Goal: Task Accomplishment & Management: Manage account settings

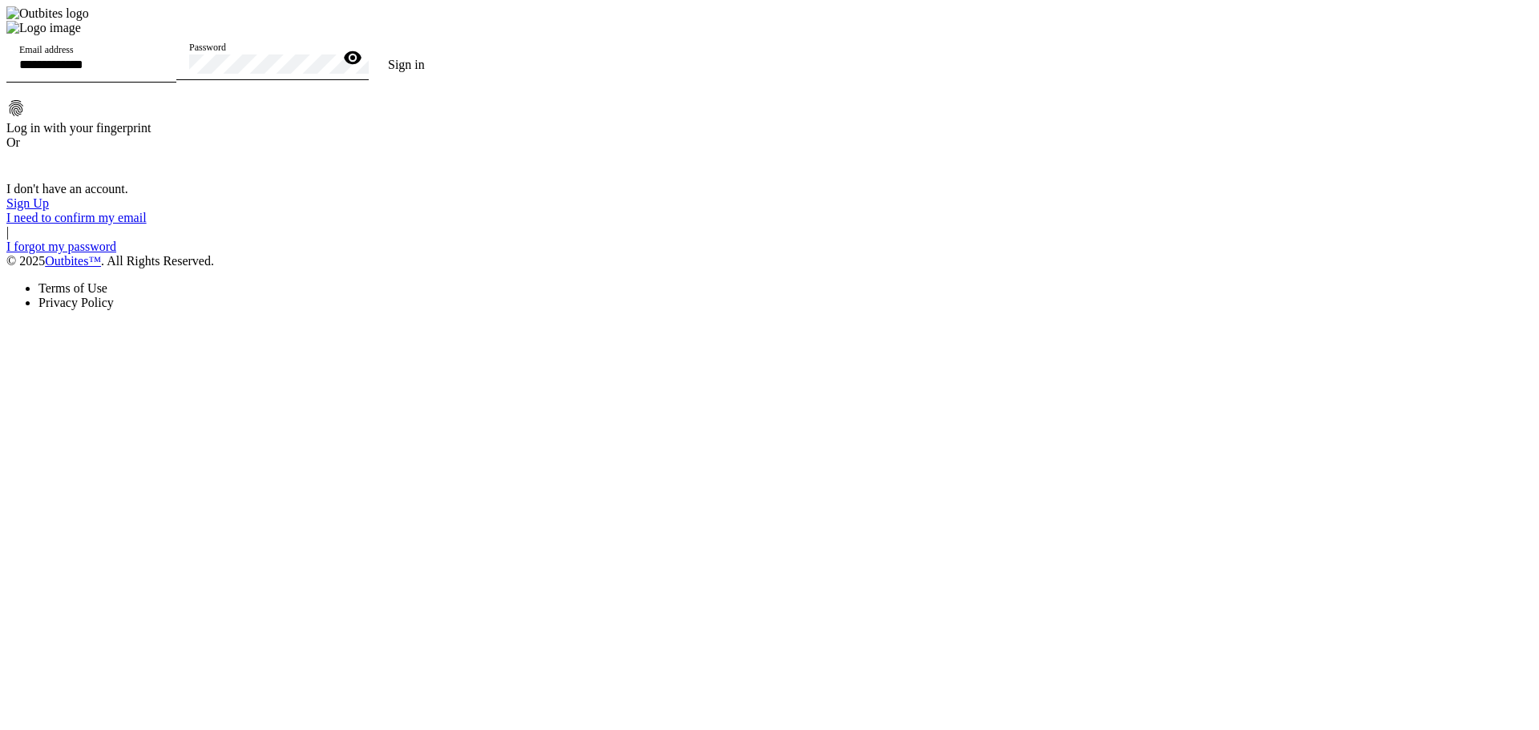
click at [163, 71] on input "Email address" at bounding box center [91, 65] width 144 height 14
type input "*"
type input "**********"
click at [369, 49] on button "Sign in" at bounding box center [406, 65] width 75 height 32
